Goal: Information Seeking & Learning: Learn about a topic

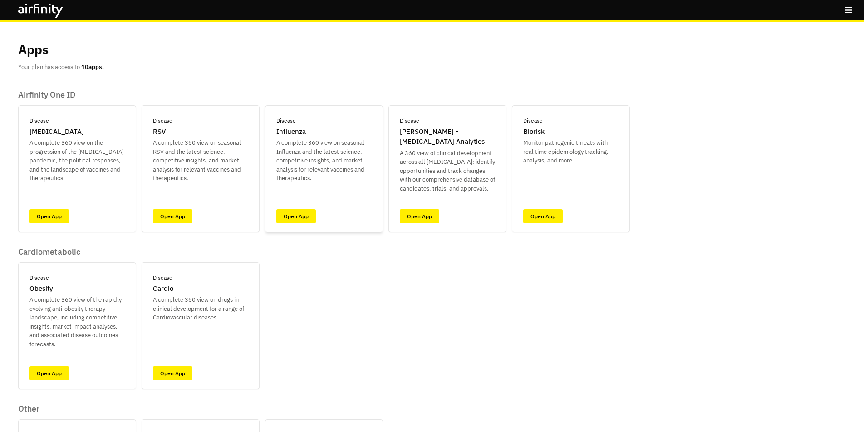
click at [319, 187] on div "Disease Influenza A complete 360 view on seasonal Influenza and the latest scie…" at bounding box center [324, 168] width 118 height 127
click at [311, 210] on link "Open App" at bounding box center [295, 216] width 39 height 14
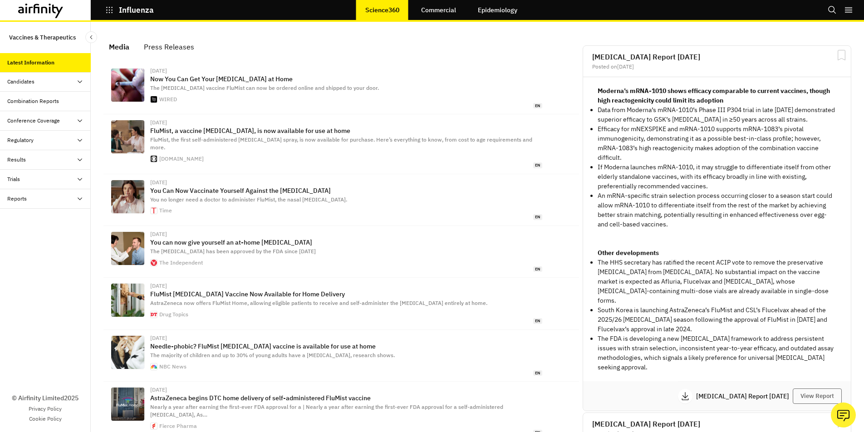
scroll to position [578, 266]
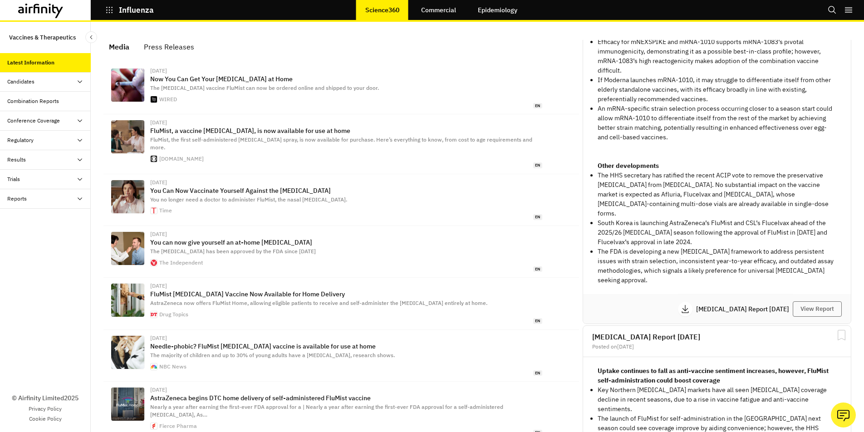
click at [81, 79] on icon at bounding box center [79, 81] width 7 height 7
click at [81, 86] on div "Candidates" at bounding box center [45, 82] width 91 height 20
click at [73, 105] on div "Combination Reports" at bounding box center [45, 102] width 91 height 20
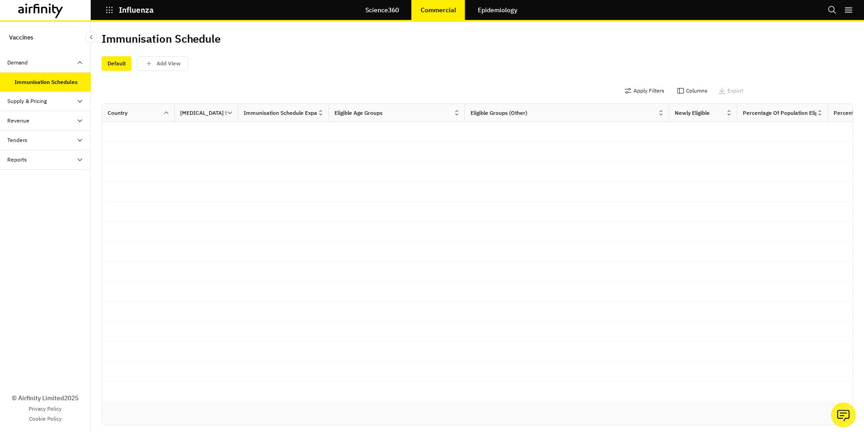
scroll to position [9, 0]
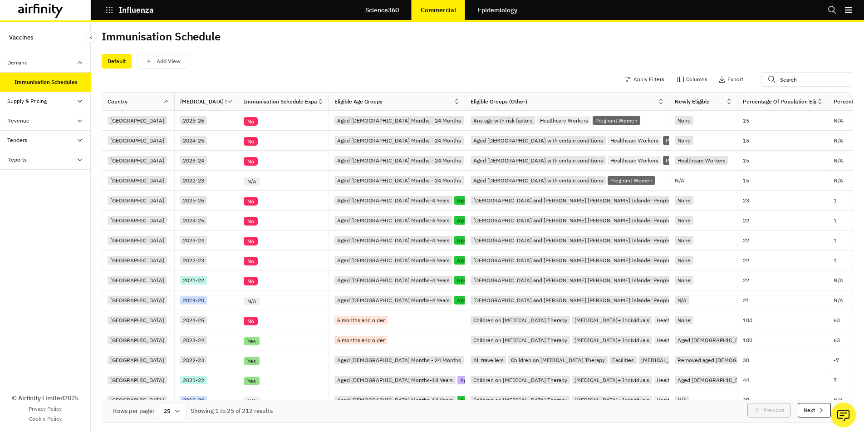
click at [81, 104] on icon at bounding box center [79, 101] width 7 height 7
click at [47, 141] on div "Supply Dashboard" at bounding box center [37, 140] width 44 height 8
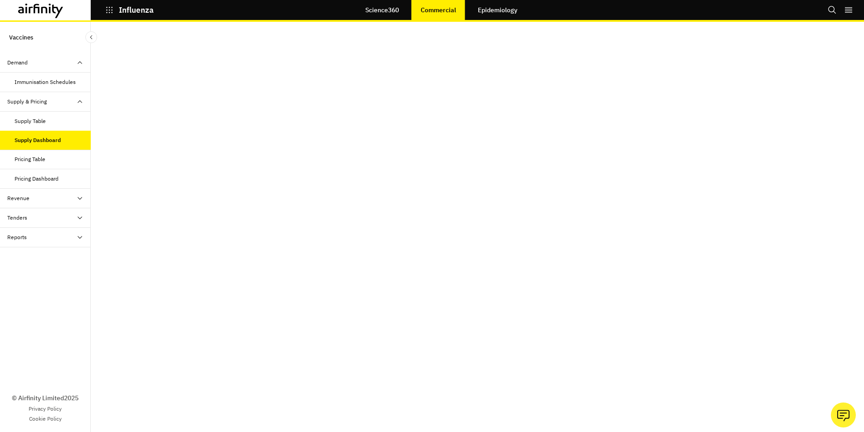
scroll to position [18, 0]
click at [56, 178] on div "Pricing Dashboard" at bounding box center [37, 179] width 44 height 8
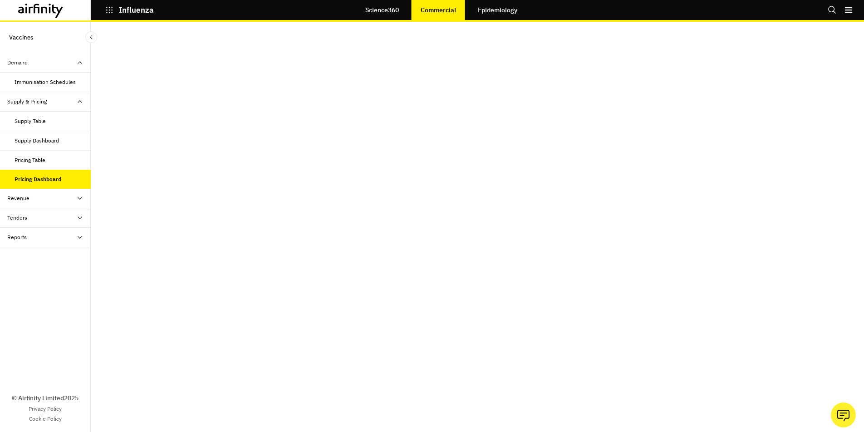
scroll to position [18, 0]
click at [70, 196] on div "Revenue" at bounding box center [49, 198] width 84 height 8
click at [54, 237] on div "Dashboard" at bounding box center [53, 237] width 76 height 8
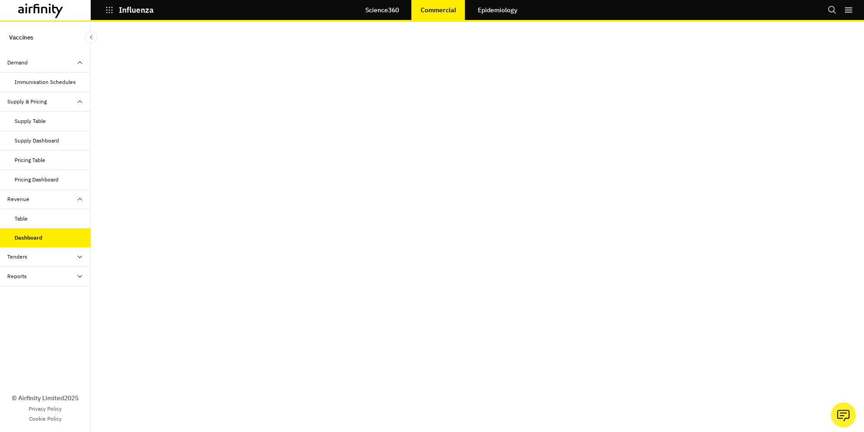
scroll to position [18, 0]
click at [47, 258] on div "Tenders" at bounding box center [49, 257] width 84 height 8
click at [39, 296] on div "Dashboard" at bounding box center [28, 296] width 26 height 8
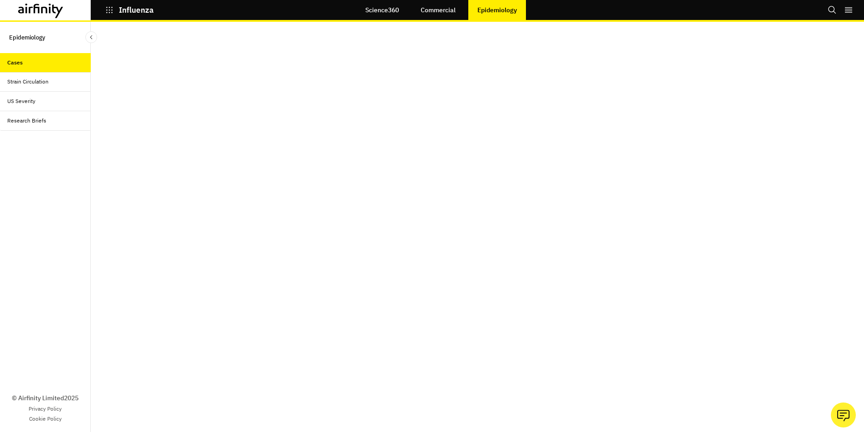
scroll to position [18, 0]
click at [51, 83] on div "Strain Circulation" at bounding box center [49, 82] width 84 height 8
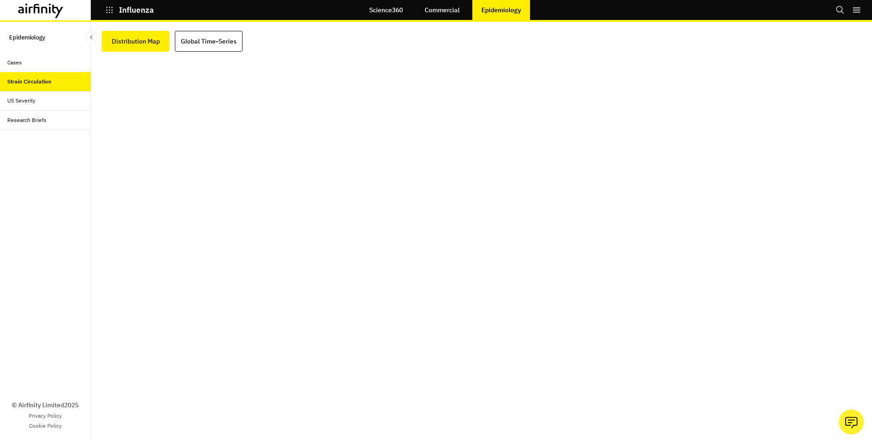
click at [35, 7] on icon at bounding box center [37, 9] width 6 height 10
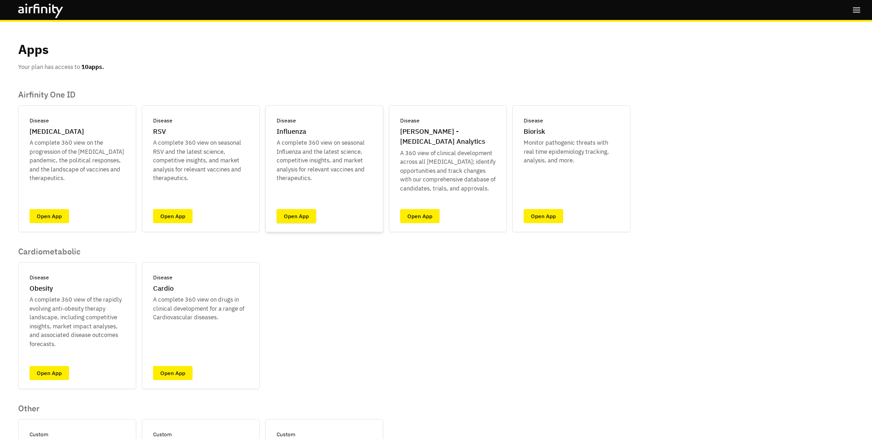
click at [294, 216] on link "Open App" at bounding box center [295, 216] width 39 height 14
click at [287, 221] on link "Open App" at bounding box center [295, 216] width 39 height 14
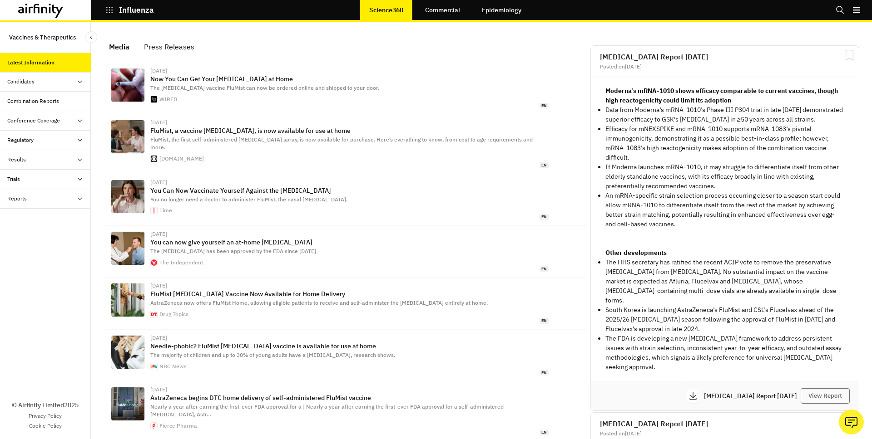
scroll to position [578, 266]
click at [61, 88] on div "Candidates" at bounding box center [45, 82] width 91 height 20
click at [43, 105] on div "Dashboard" at bounding box center [45, 102] width 91 height 20
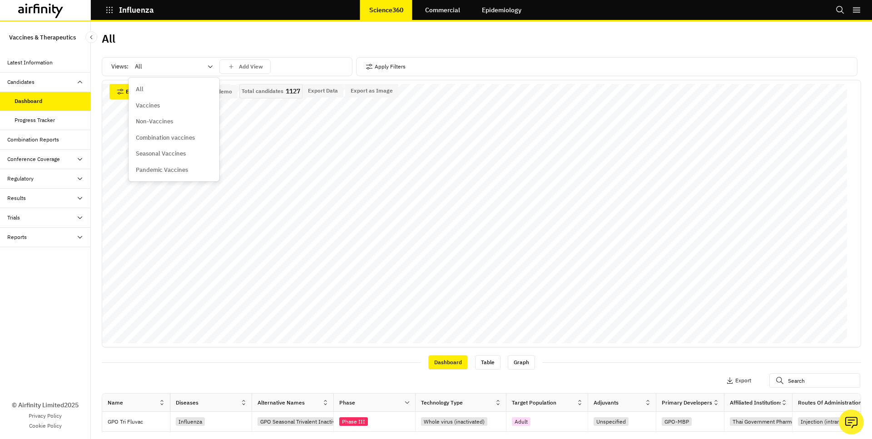
click at [212, 66] on icon at bounding box center [210, 66] width 7 height 7
click at [157, 104] on p "Vaccines" at bounding box center [148, 105] width 24 height 9
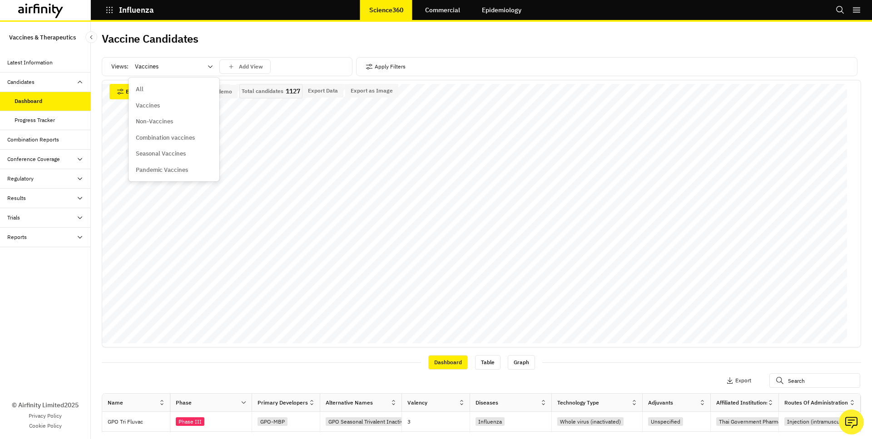
click at [209, 66] on icon at bounding box center [210, 66] width 7 height 7
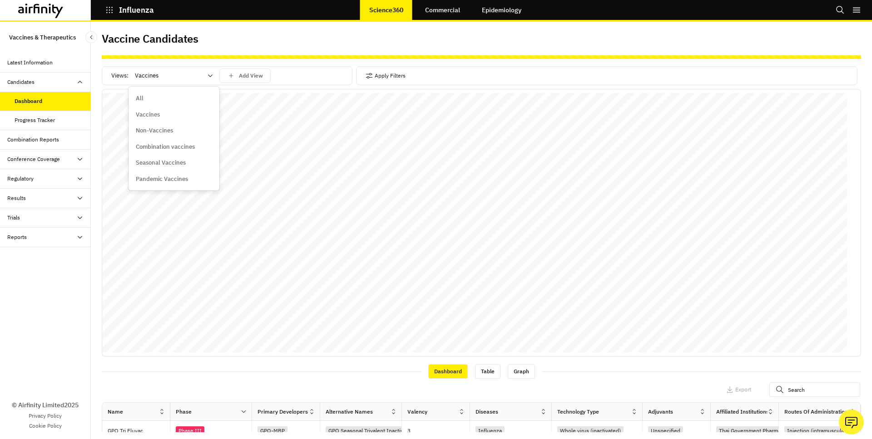
click at [192, 146] on p "Combination vaccines" at bounding box center [165, 147] width 59 height 9
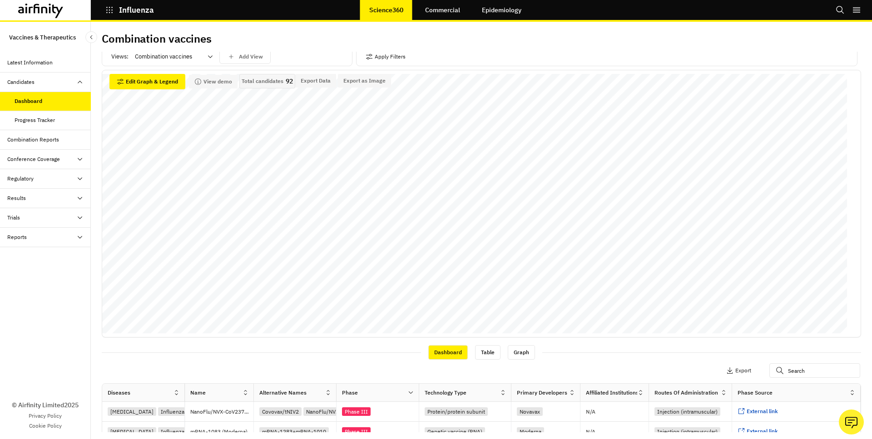
scroll to position [0, 0]
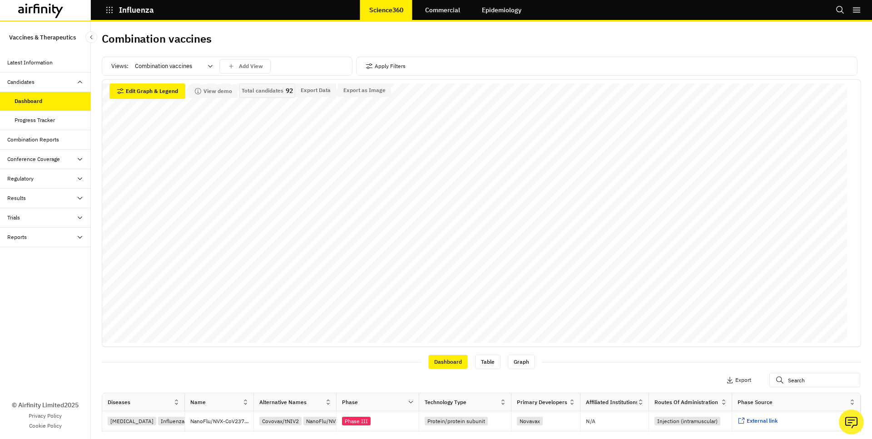
click at [51, 121] on div "Progress Tracker" at bounding box center [35, 120] width 40 height 8
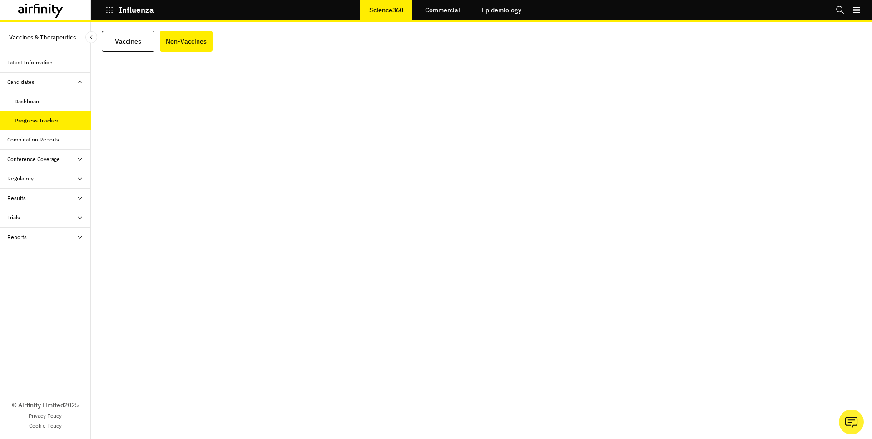
click at [51, 140] on div "Combination Reports" at bounding box center [33, 140] width 52 height 8
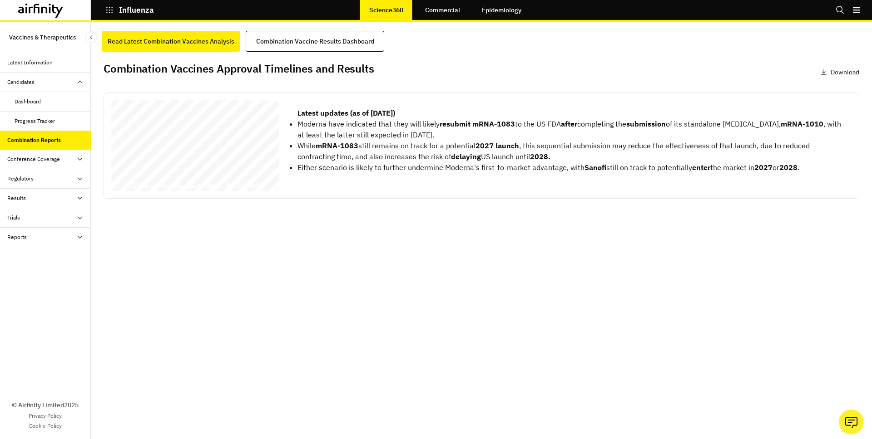
click at [78, 160] on icon at bounding box center [79, 159] width 7 height 7
click at [71, 218] on div "Regulatory" at bounding box center [49, 218] width 84 height 8
click at [70, 274] on div "Results" at bounding box center [49, 276] width 84 height 8
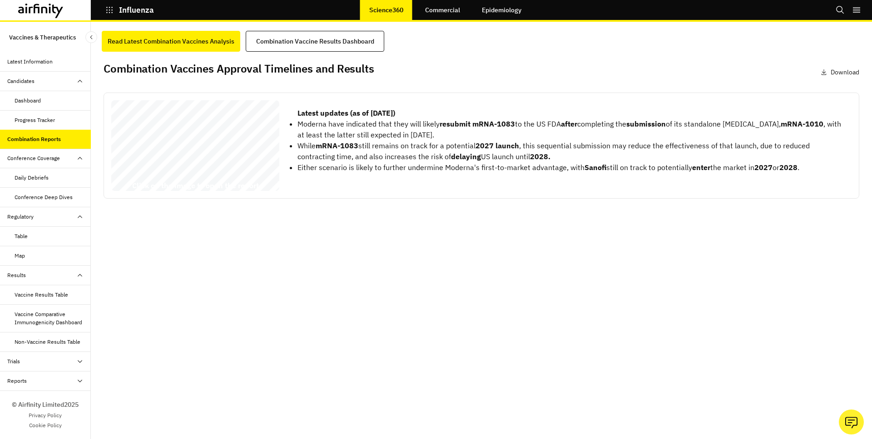
click at [44, 370] on div "Trials" at bounding box center [45, 362] width 91 height 20
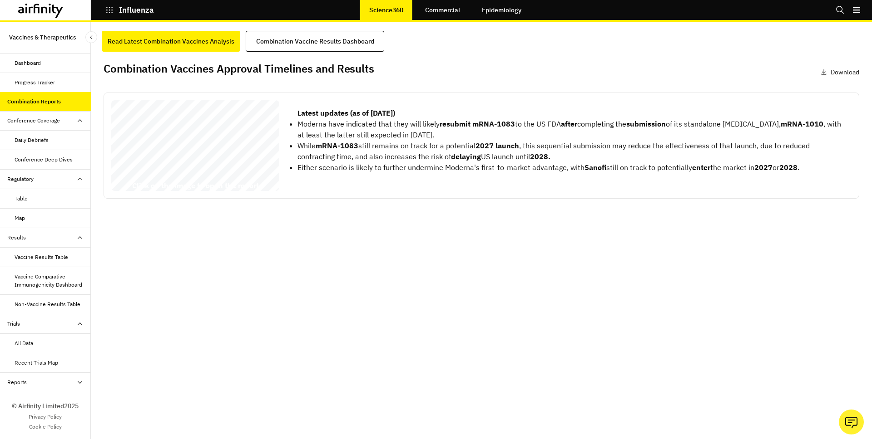
scroll to position [56, 0]
click at [45, 380] on div "Reports" at bounding box center [49, 381] width 84 height 8
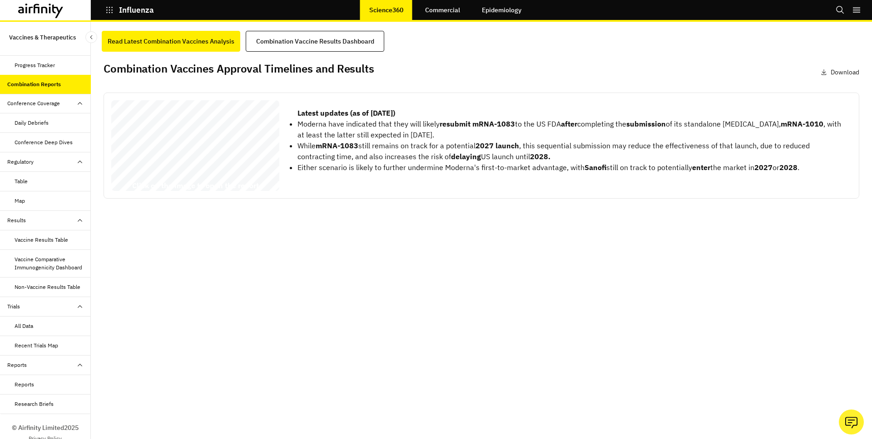
scroll to position [95, 0]
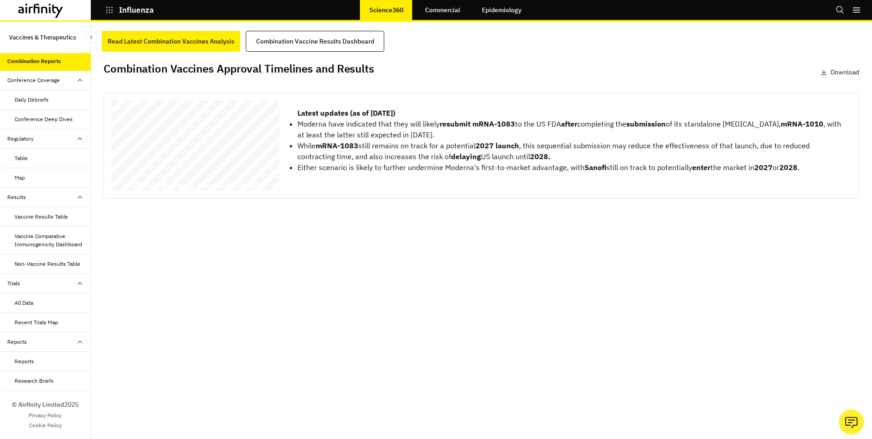
click at [439, 12] on link "Commercial" at bounding box center [442, 10] width 53 height 22
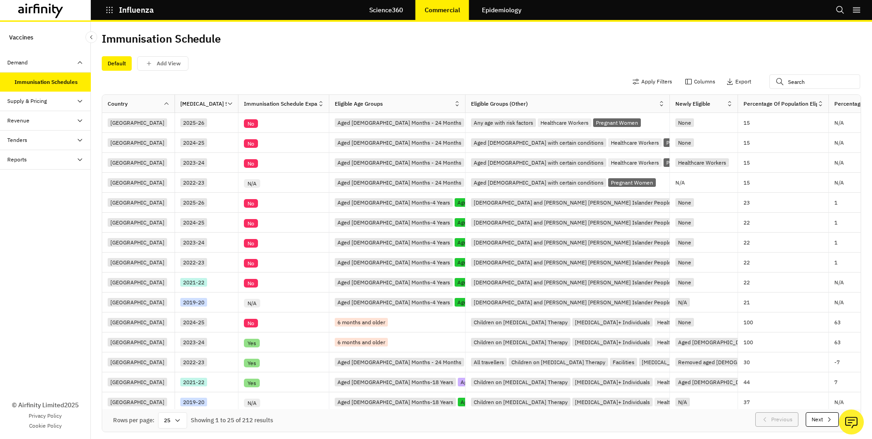
click at [63, 104] on div "Supply & Pricing" at bounding box center [49, 101] width 84 height 8
click at [48, 142] on div "Supply Dashboard" at bounding box center [37, 140] width 44 height 8
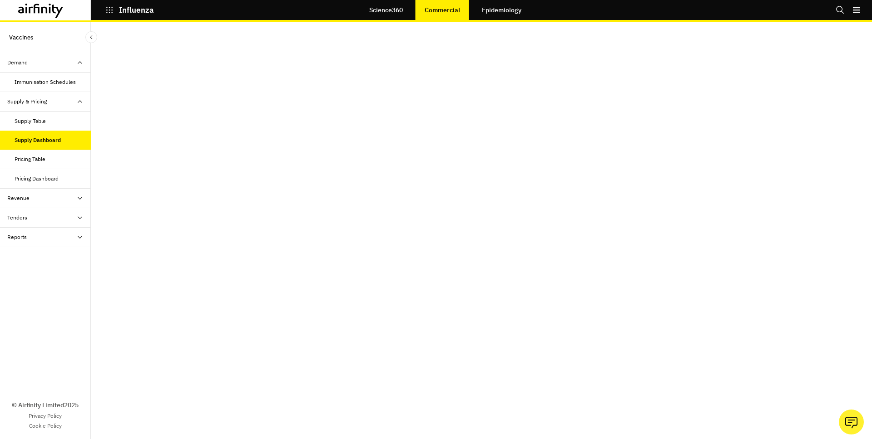
click at [31, 121] on div "Supply Table" at bounding box center [30, 121] width 31 height 8
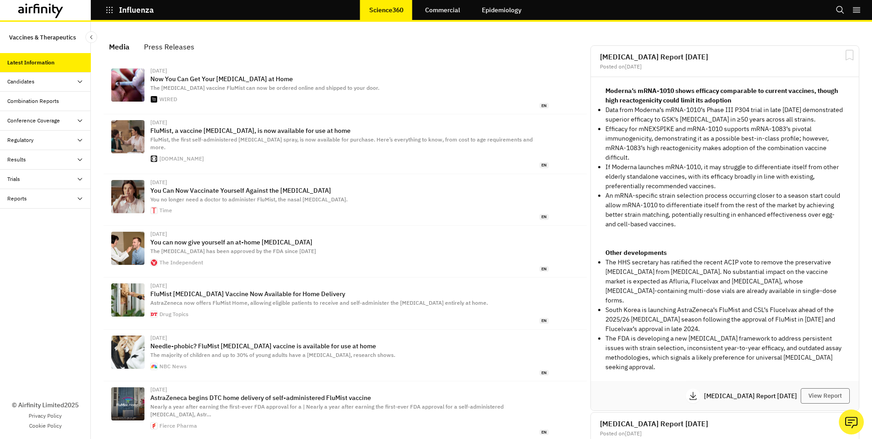
scroll to position [578, 266]
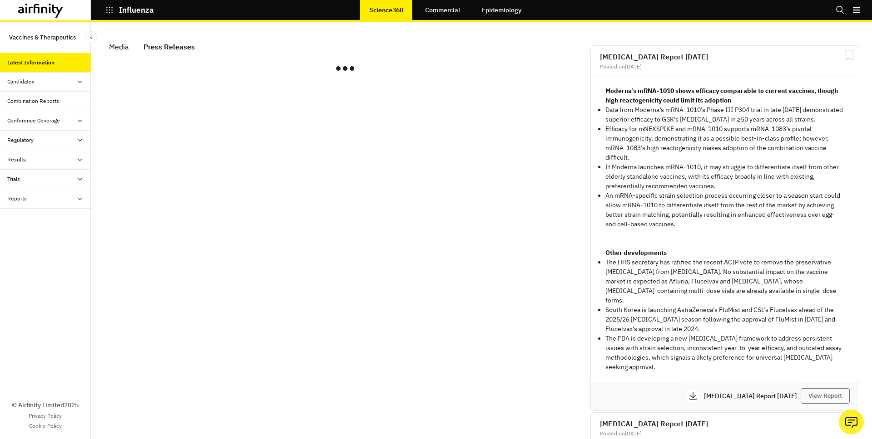
click at [164, 51] on div "Press Releases" at bounding box center [168, 47] width 51 height 14
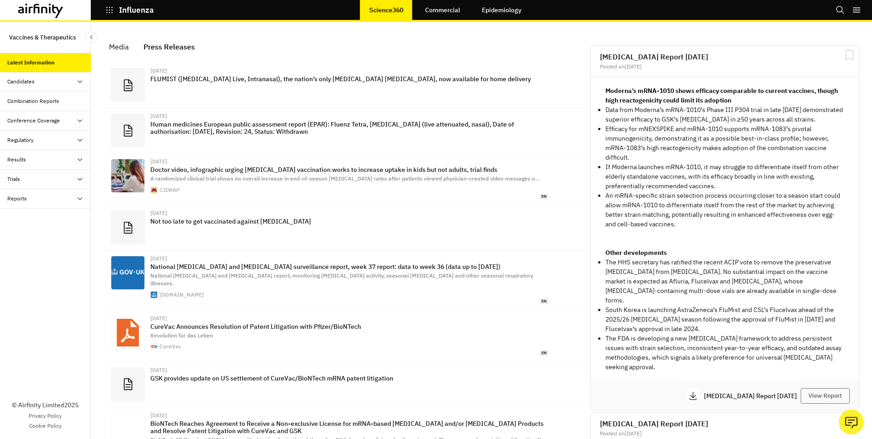
scroll to position [593, 266]
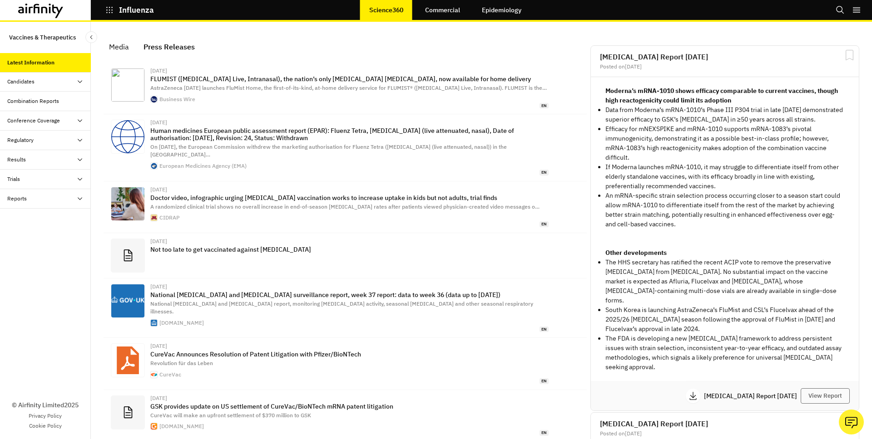
click at [62, 87] on div "Candidates" at bounding box center [45, 82] width 91 height 20
click at [41, 100] on div "Dashboard" at bounding box center [53, 101] width 76 height 8
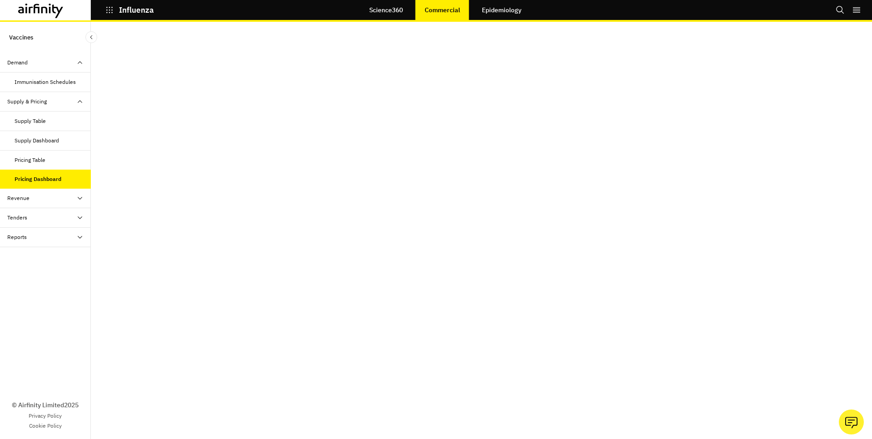
click at [82, 198] on icon at bounding box center [79, 198] width 7 height 7
click at [49, 236] on div "Dashboard" at bounding box center [53, 237] width 76 height 8
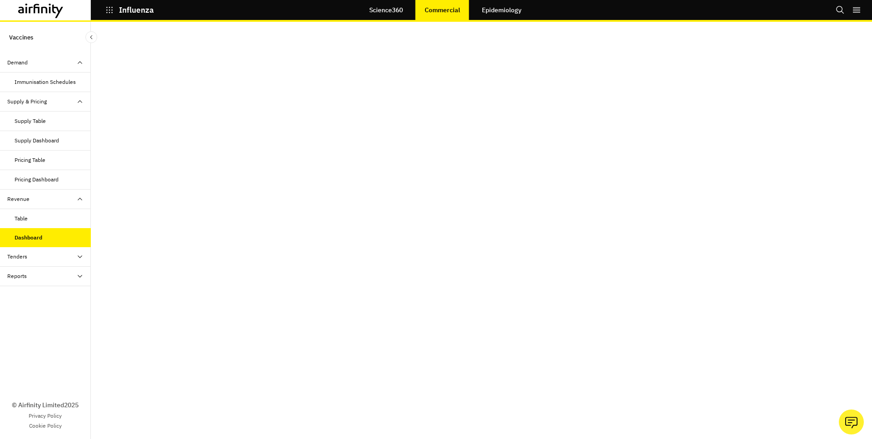
click at [64, 259] on div "Tenders" at bounding box center [49, 257] width 84 height 8
click at [44, 295] on div "Dashboard" at bounding box center [53, 296] width 76 height 8
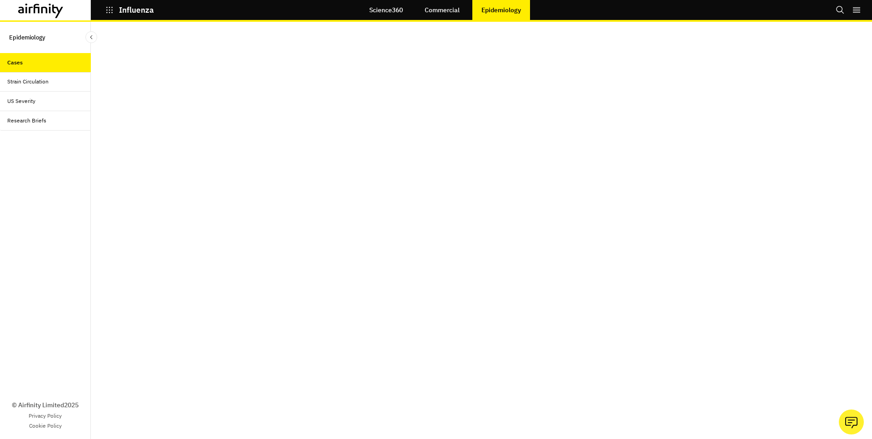
scroll to position [18, 0]
click at [43, 80] on div "Strain Circulation" at bounding box center [27, 82] width 41 height 8
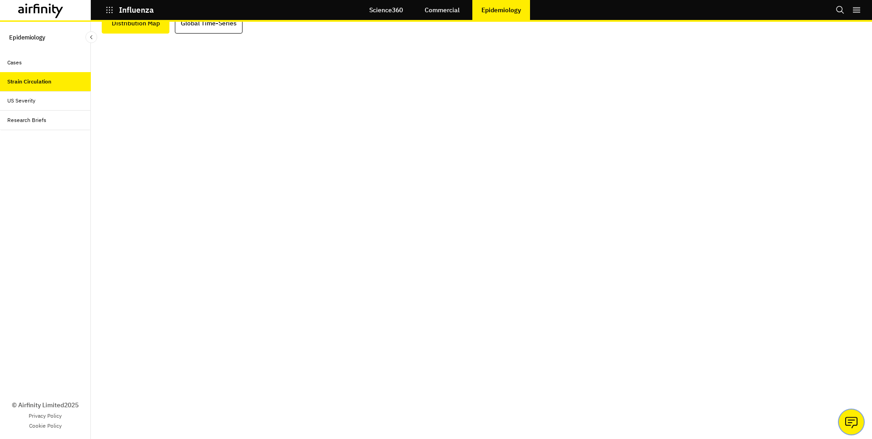
click at [850, 421] on icon "Ask our analysts" at bounding box center [851, 422] width 14 height 15
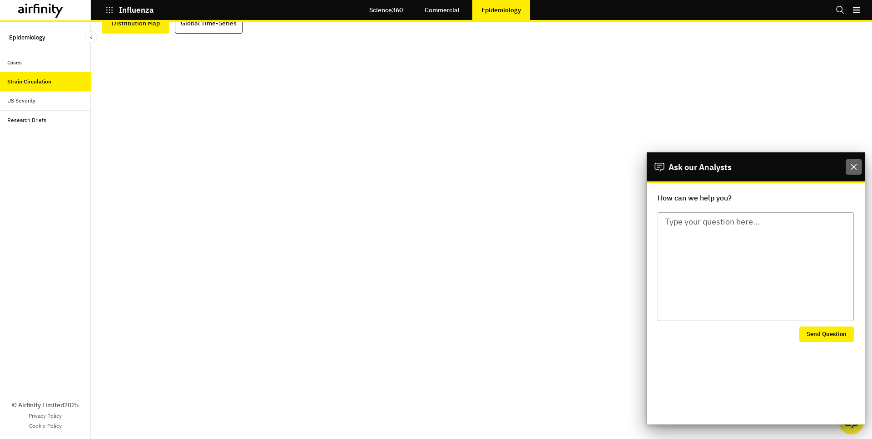
click at [853, 167] on icon "Close" at bounding box center [853, 167] width 6 height 6
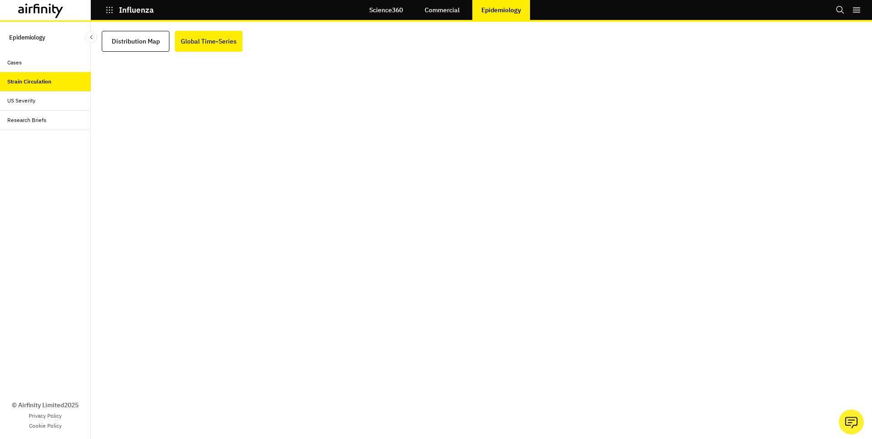
click at [62, 102] on div "US Severity" at bounding box center [49, 101] width 84 height 8
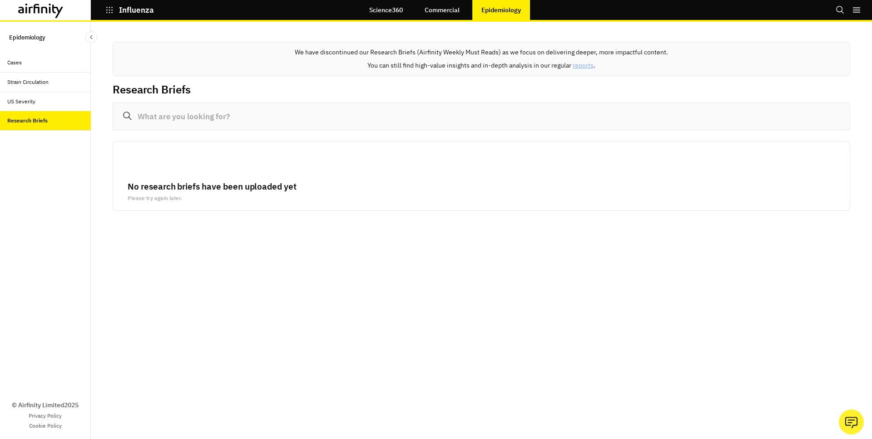
click at [47, 10] on icon at bounding box center [44, 9] width 6 height 7
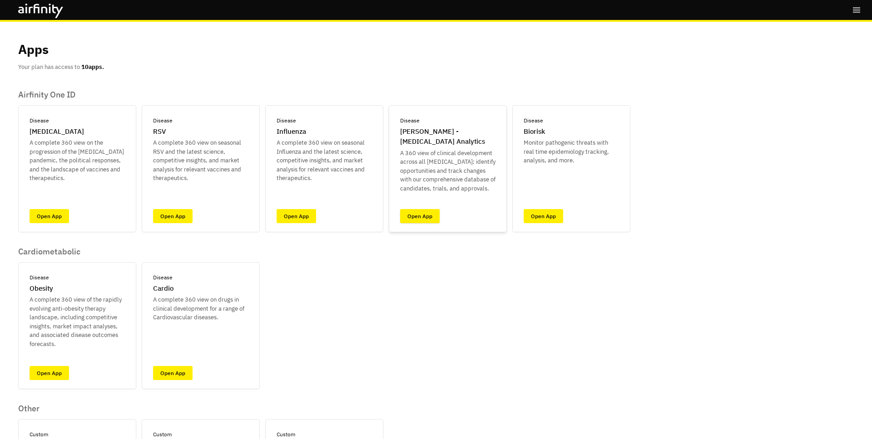
click at [414, 212] on link "Open App" at bounding box center [419, 216] width 39 height 14
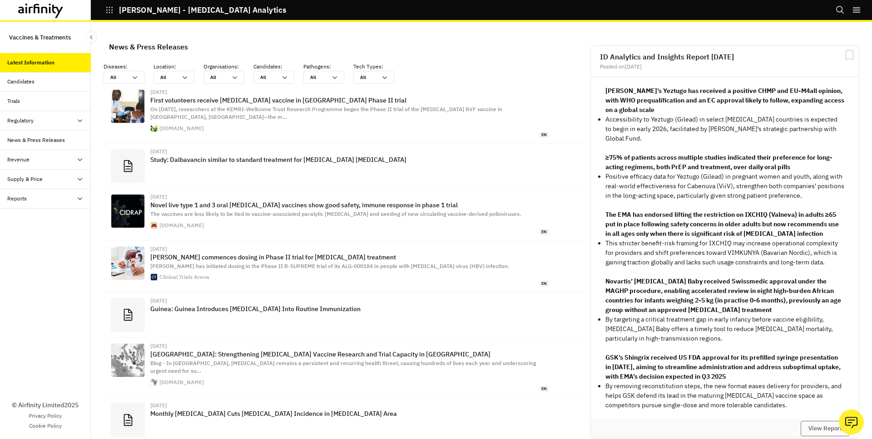
scroll to position [599, 266]
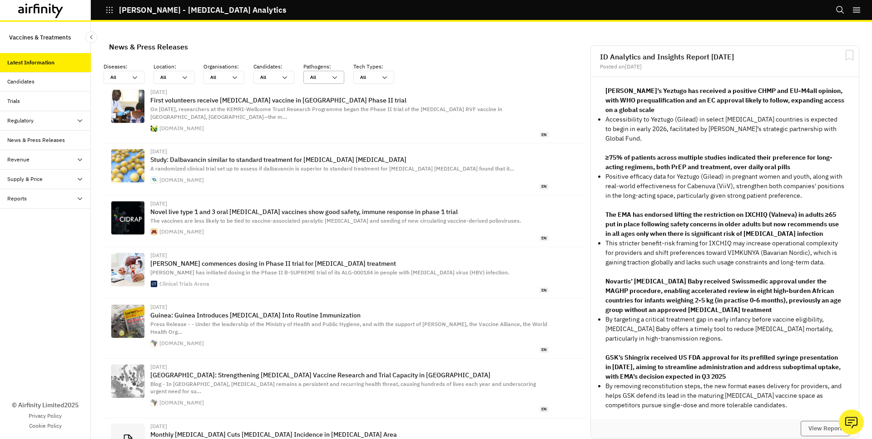
click at [331, 76] on icon at bounding box center [334, 77] width 7 height 7
click at [323, 42] on div "News & Press Releases" at bounding box center [345, 46] width 487 height 21
click at [50, 87] on div "Candidates" at bounding box center [45, 82] width 91 height 20
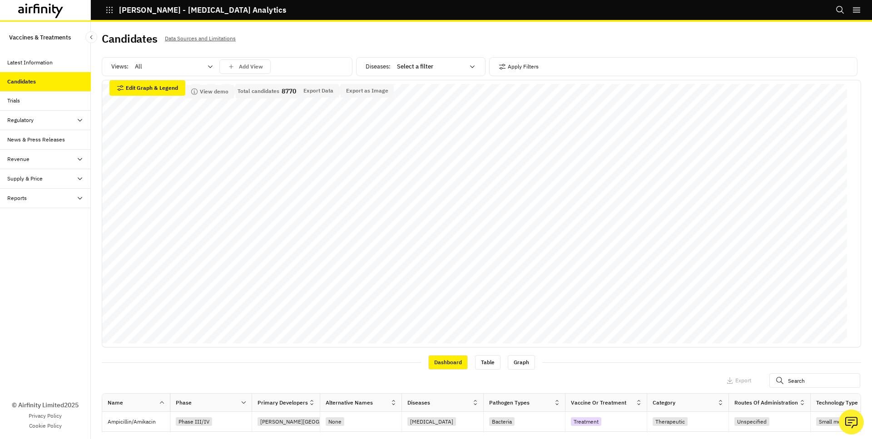
click at [207, 69] on icon at bounding box center [210, 66] width 7 height 7
click at [449, 69] on div at bounding box center [430, 66] width 67 height 11
click at [518, 43] on div "Candidates Data Sources and Limitations" at bounding box center [481, 42] width 759 height 19
click at [518, 69] on button "Apply Filters" at bounding box center [518, 66] width 40 height 15
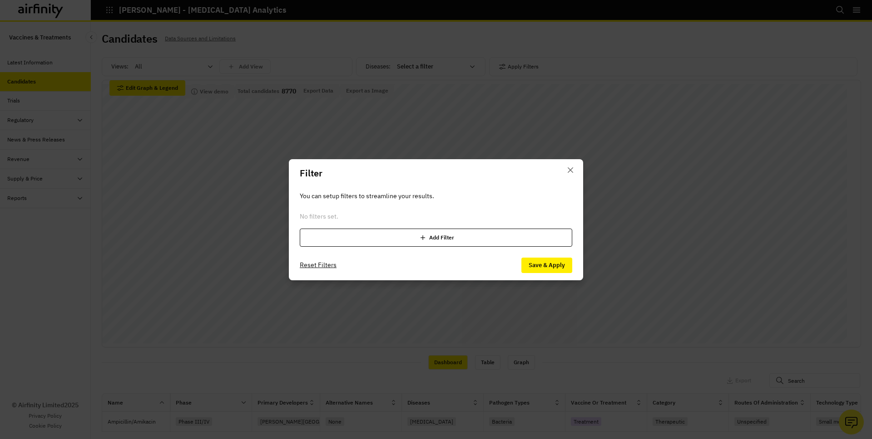
click at [431, 242] on div "Add Filter" at bounding box center [436, 238] width 272 height 18
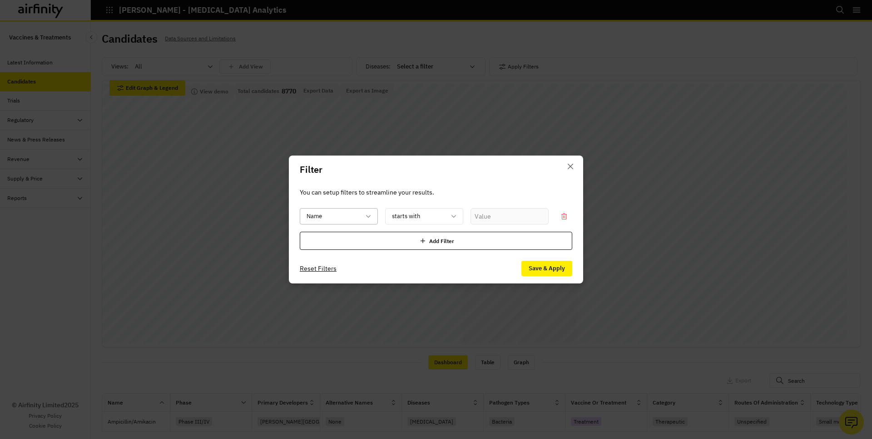
click at [361, 217] on div "Name" at bounding box center [332, 216] width 64 height 15
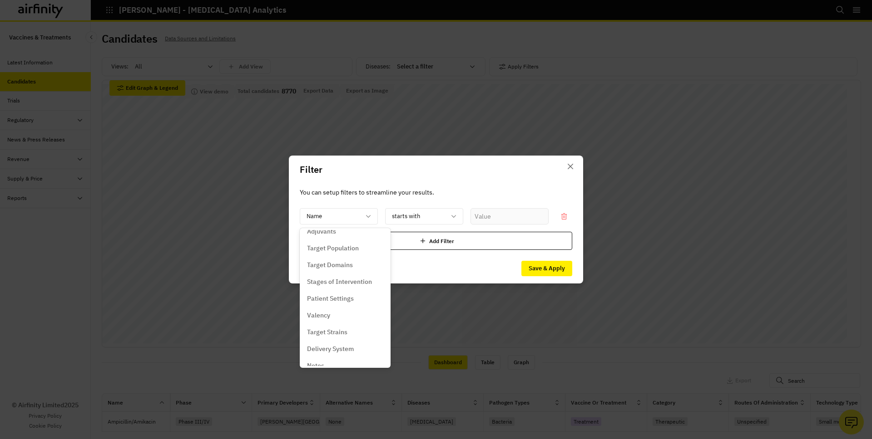
scroll to position [220, 0]
click at [569, 170] on button "Close" at bounding box center [570, 166] width 15 height 15
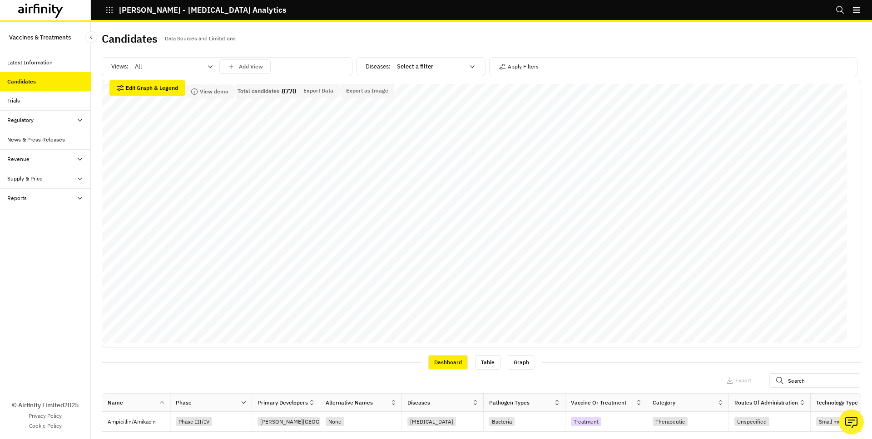
click at [38, 103] on div "Trials" at bounding box center [49, 101] width 84 height 8
